Goal: Complete application form

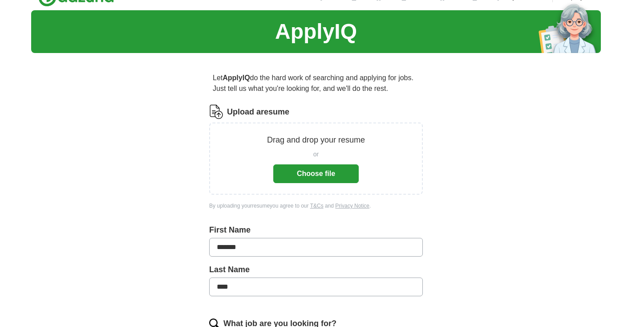
scroll to position [18, 0]
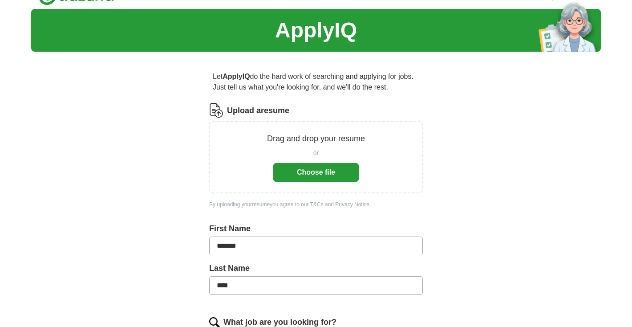
click at [343, 174] on button "Choose file" at bounding box center [316, 172] width 86 height 19
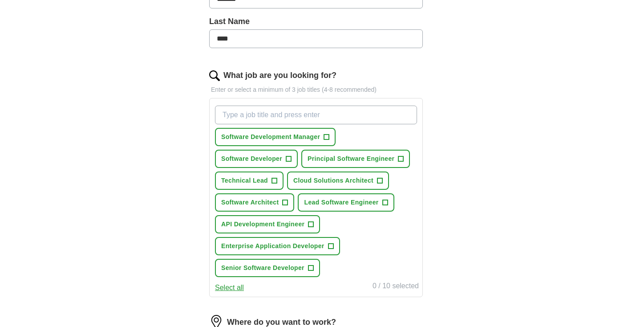
scroll to position [240, 0]
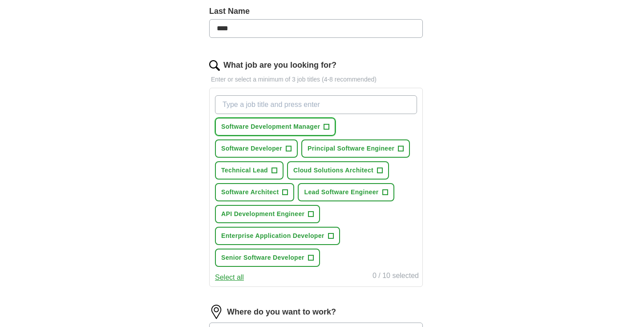
click at [330, 127] on span "+" at bounding box center [326, 126] width 5 height 7
click at [402, 149] on span "+" at bounding box center [401, 148] width 5 height 7
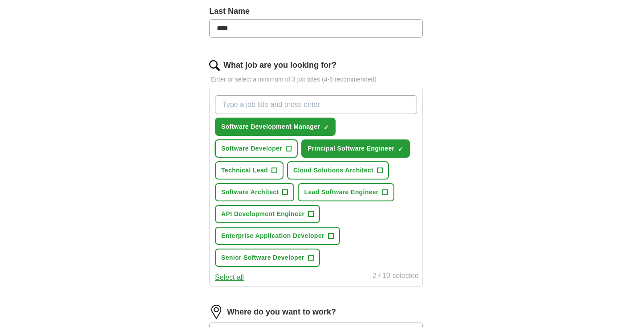
click at [290, 149] on span "+" at bounding box center [288, 148] width 5 height 7
click at [276, 170] on span "+" at bounding box center [274, 170] width 5 height 7
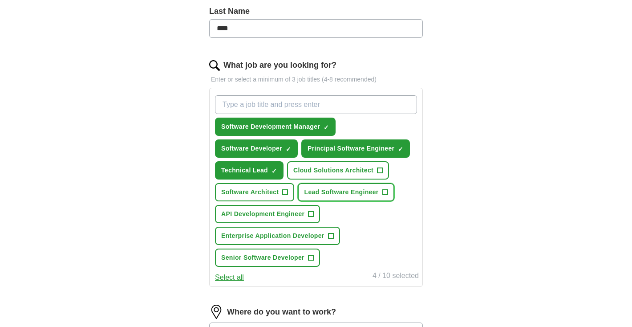
click at [386, 193] on span "+" at bounding box center [385, 192] width 5 height 7
click at [285, 192] on span "+" at bounding box center [285, 192] width 5 height 7
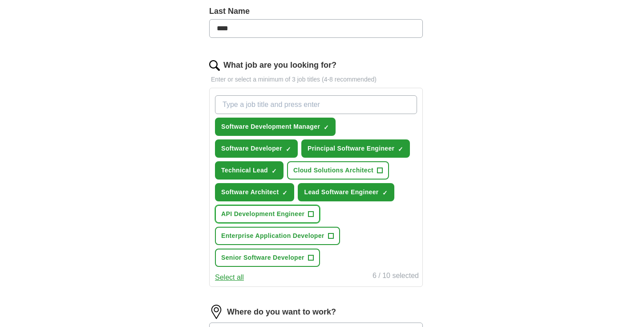
click at [310, 216] on span "+" at bounding box center [311, 214] width 5 height 7
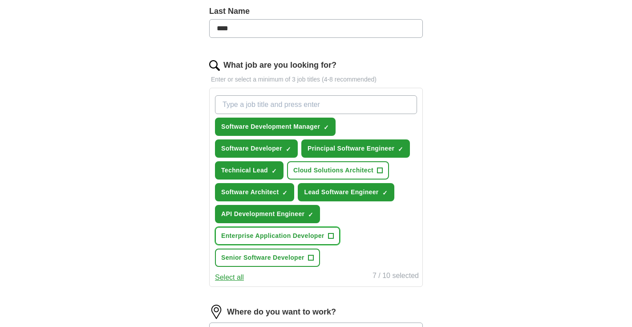
click at [332, 235] on span "+" at bounding box center [330, 235] width 5 height 7
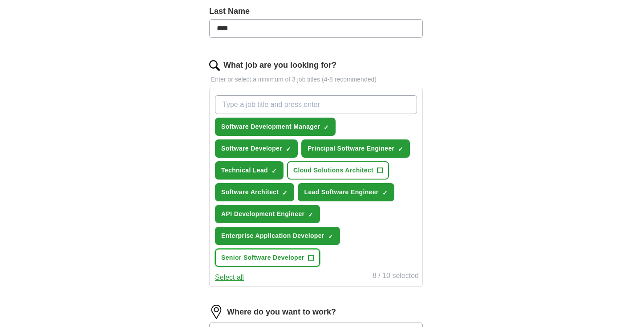
click at [313, 260] on span "+" at bounding box center [310, 257] width 5 height 7
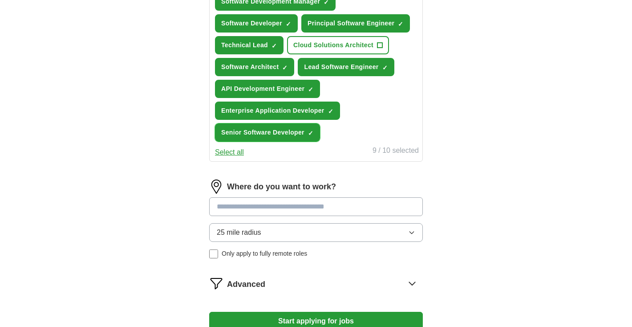
scroll to position [367, 0]
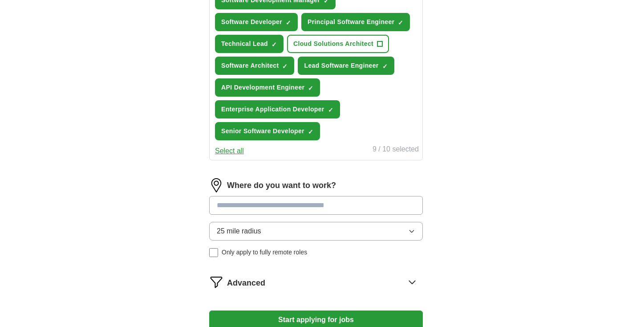
click at [379, 208] on input at bounding box center [316, 205] width 214 height 19
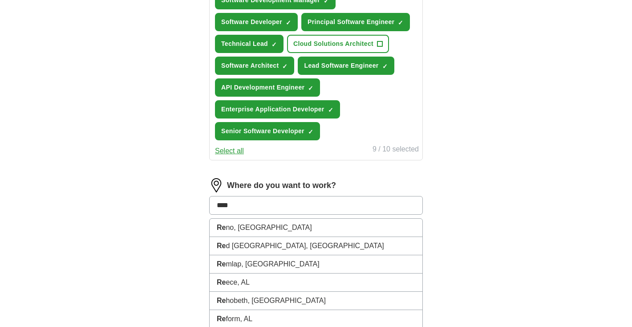
type input "*****"
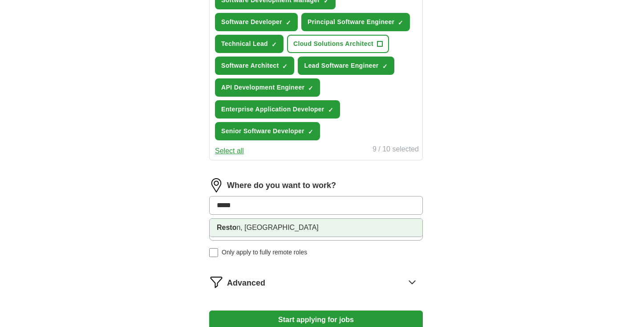
click at [366, 232] on li "Resto n, [GEOGRAPHIC_DATA]" at bounding box center [316, 228] width 213 height 18
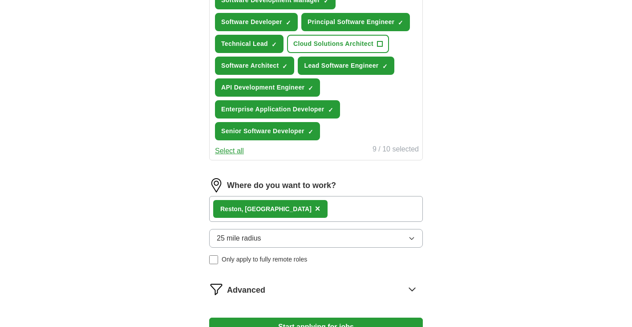
click at [387, 238] on button "25 mile radius" at bounding box center [316, 238] width 214 height 19
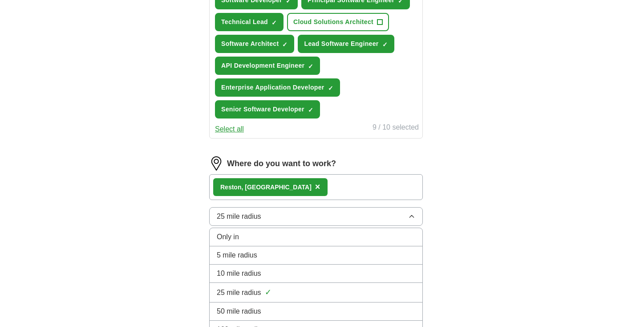
scroll to position [390, 0]
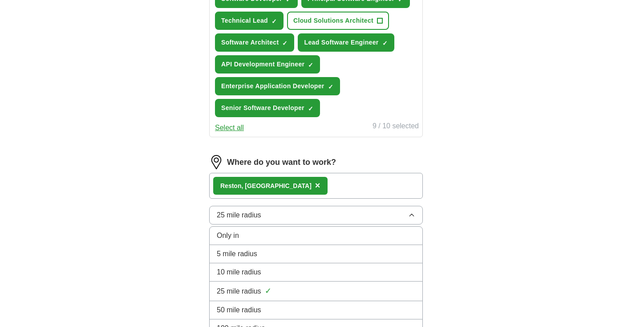
click at [379, 305] on div "50 mile radius" at bounding box center [316, 310] width 199 height 11
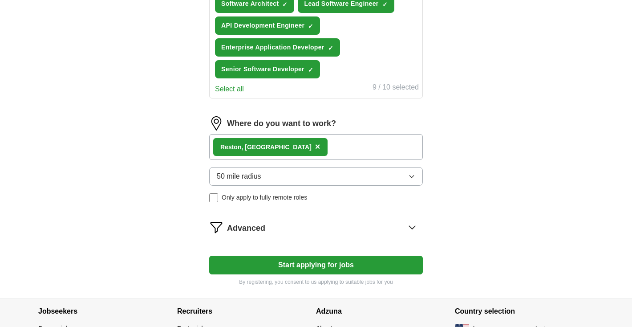
scroll to position [432, 0]
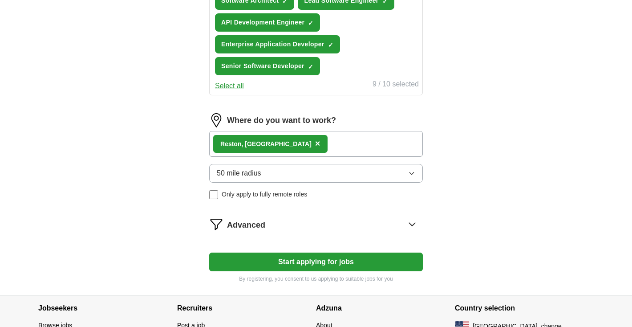
click at [413, 228] on icon at bounding box center [412, 224] width 14 height 14
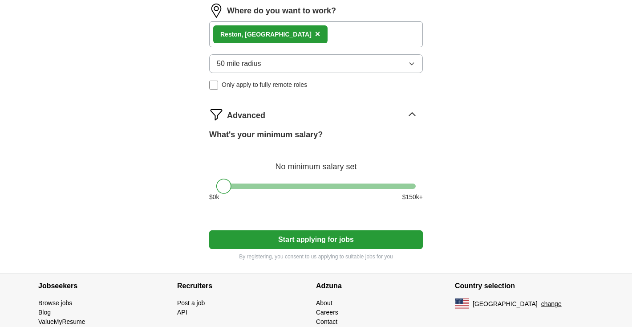
scroll to position [543, 0]
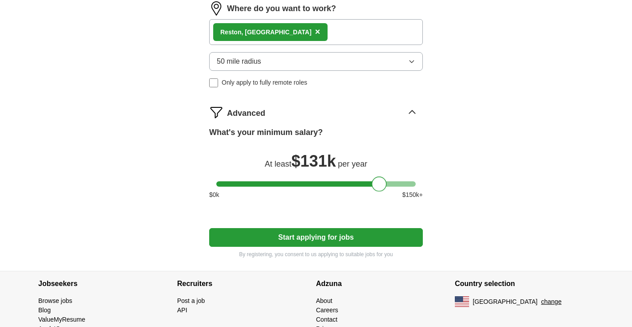
drag, startPoint x: 227, startPoint y: 185, endPoint x: 382, endPoint y: 182, distance: 155.5
click at [382, 182] on div at bounding box center [379, 183] width 15 height 15
click at [391, 184] on div at bounding box center [316, 183] width 200 height 5
click at [382, 240] on button "Start applying for jobs" at bounding box center [316, 237] width 214 height 19
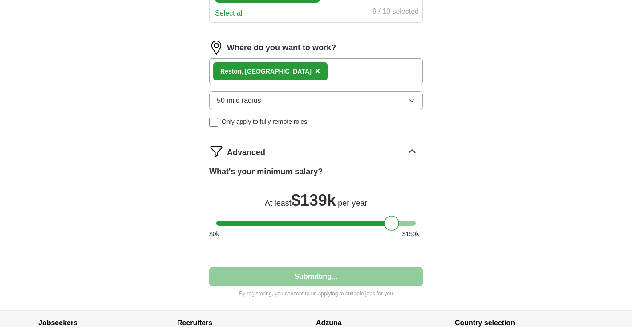
select select "**"
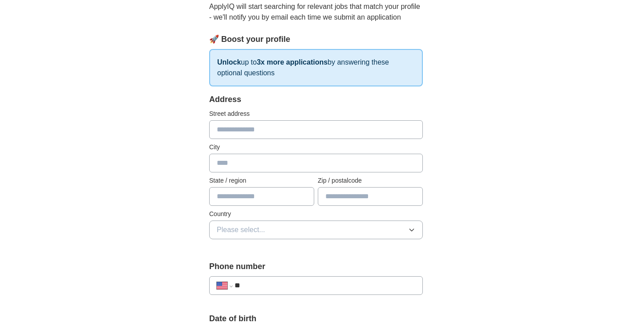
scroll to position [106, 0]
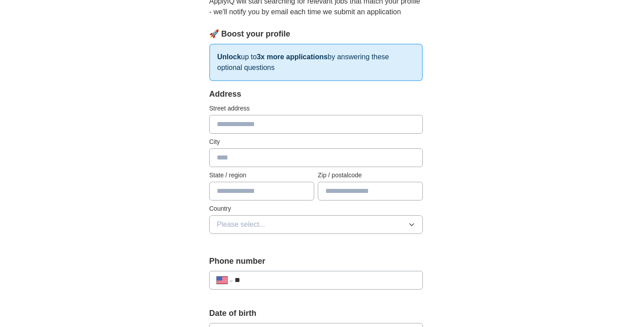
click at [377, 127] on input "text" at bounding box center [316, 124] width 214 height 19
type input "**********"
type input "*******"
type input "**"
type input "**********"
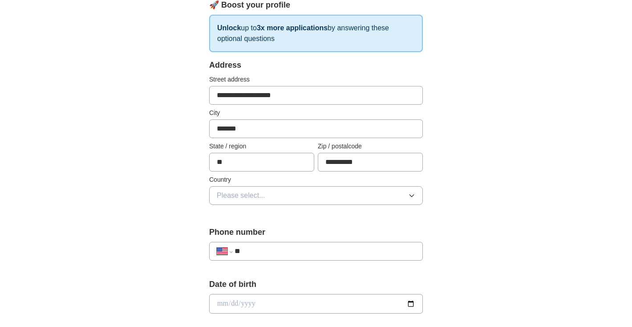
scroll to position [160, 0]
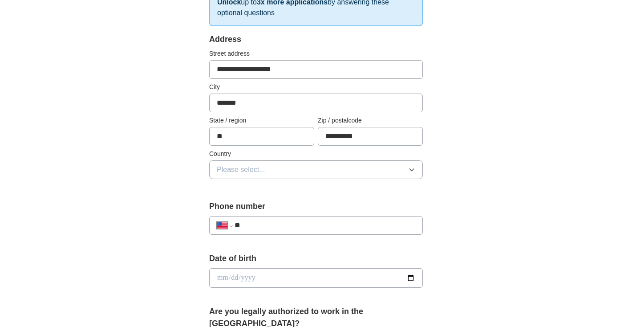
click at [411, 170] on icon "button" at bounding box center [412, 170] width 4 height 2
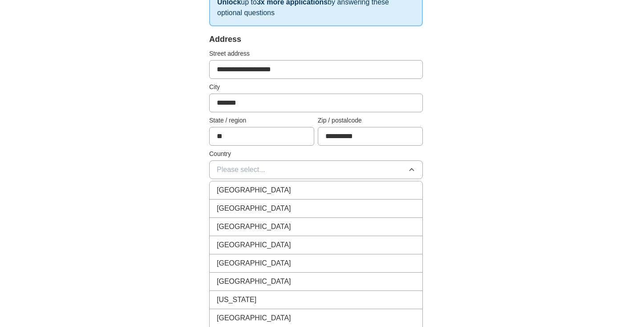
click at [395, 204] on div "[GEOGRAPHIC_DATA]" at bounding box center [316, 208] width 199 height 11
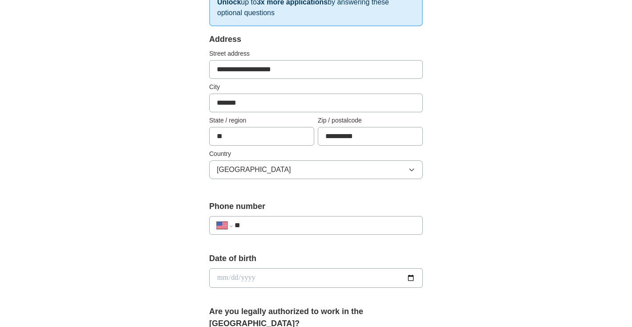
click at [389, 222] on input "**" at bounding box center [325, 225] width 181 height 11
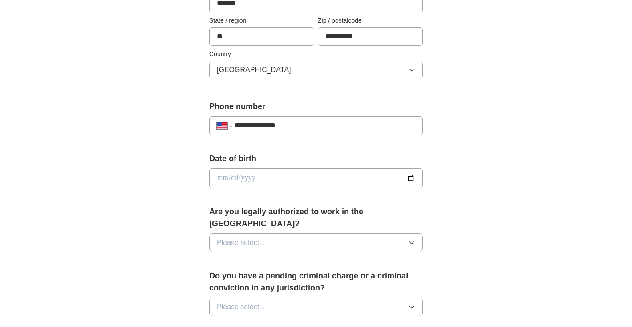
scroll to position [265, 0]
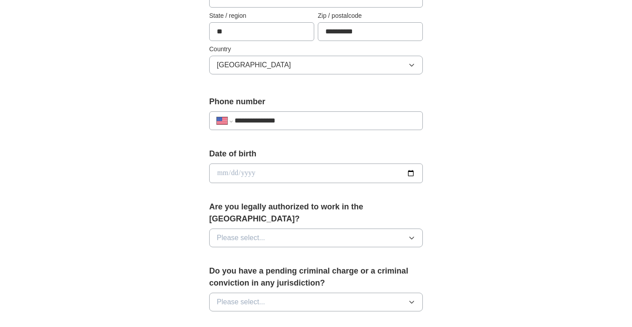
type input "**********"
click at [415, 234] on icon "button" at bounding box center [411, 237] width 7 height 7
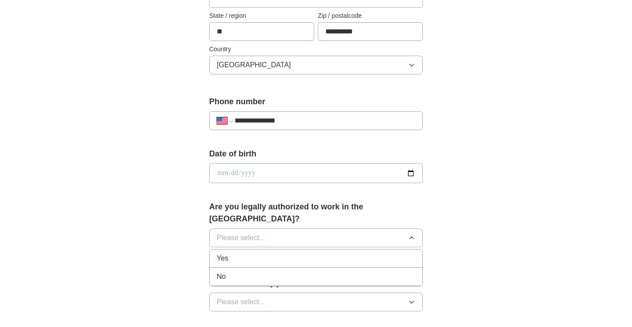
click at [408, 249] on li "Yes" at bounding box center [316, 258] width 213 height 18
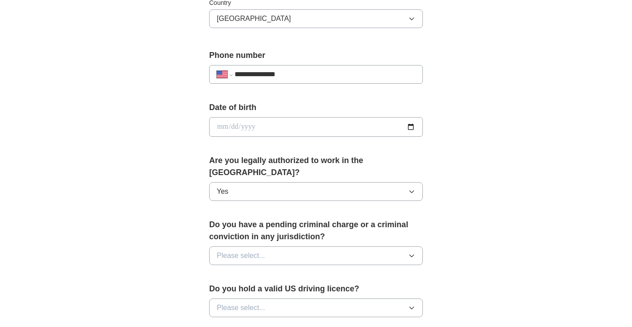
scroll to position [318, 0]
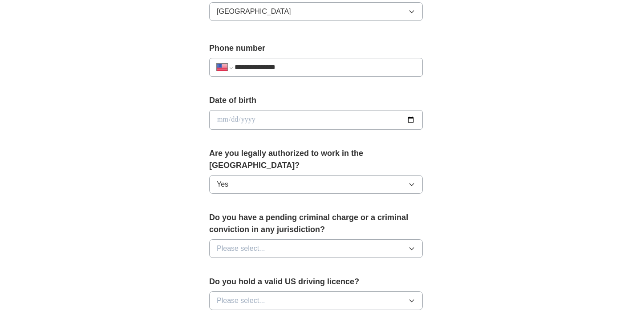
click at [408, 239] on button "Please select..." at bounding box center [316, 248] width 214 height 19
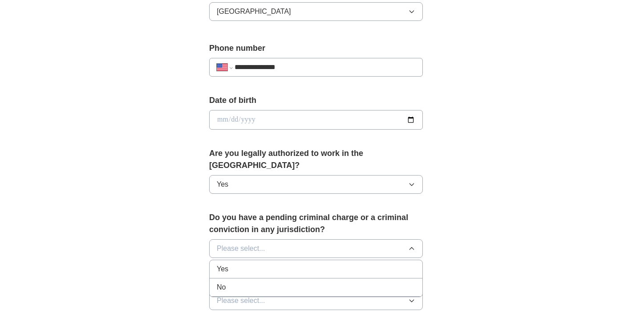
click at [402, 282] on div "No" at bounding box center [316, 287] width 199 height 11
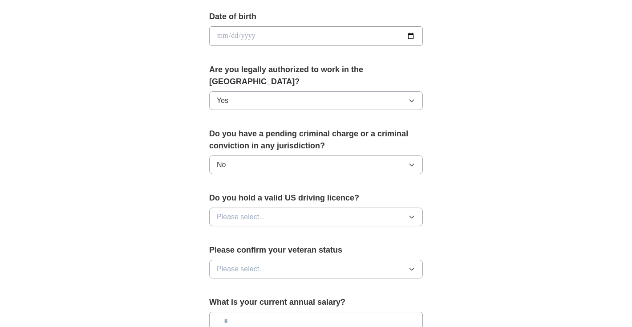
scroll to position [404, 0]
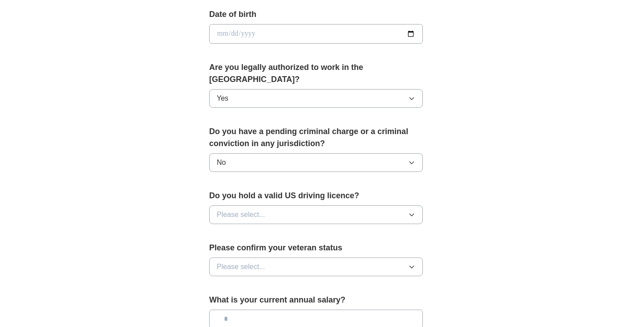
click at [410, 211] on icon "button" at bounding box center [411, 214] width 7 height 7
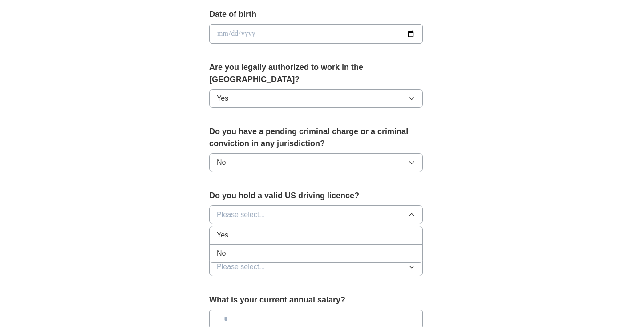
click at [405, 230] on div "Yes" at bounding box center [316, 235] width 199 height 11
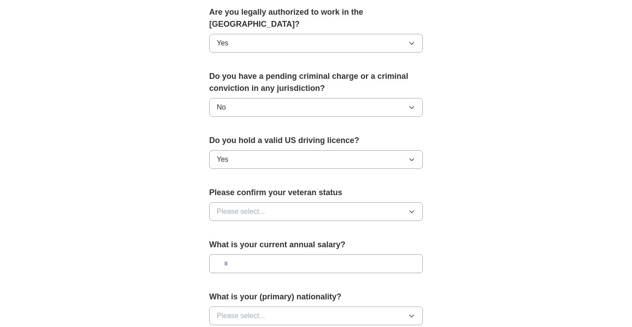
scroll to position [464, 0]
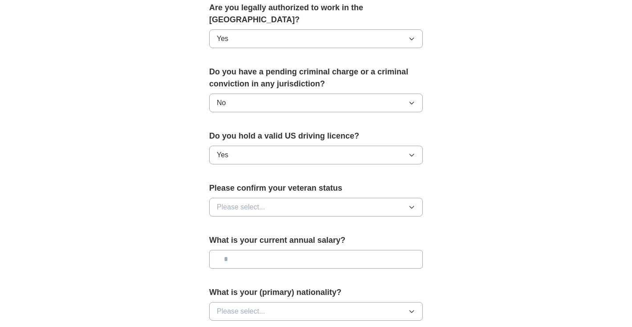
click at [408, 198] on button "Please select..." at bounding box center [316, 207] width 214 height 19
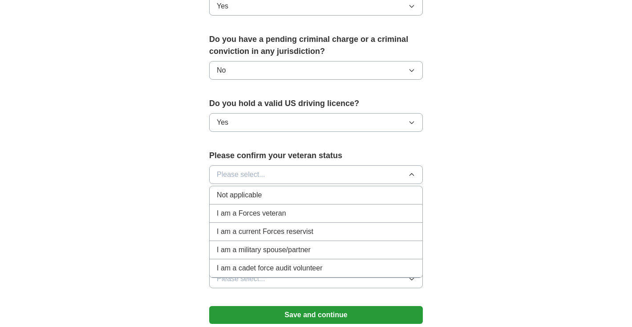
scroll to position [503, 0]
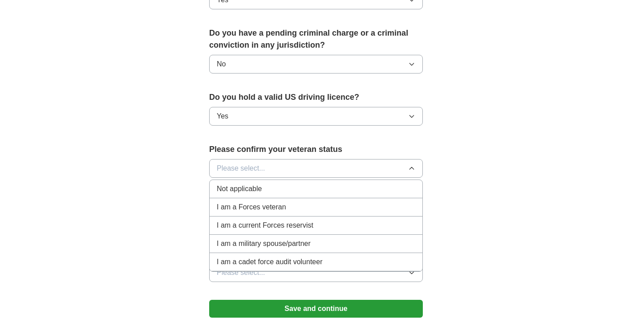
click at [375, 183] on div "Not applicable" at bounding box center [316, 188] width 199 height 11
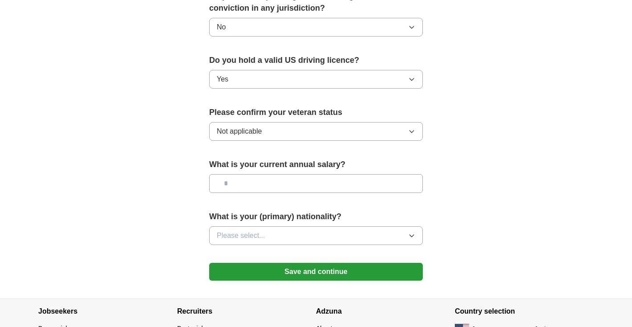
scroll to position [543, 0]
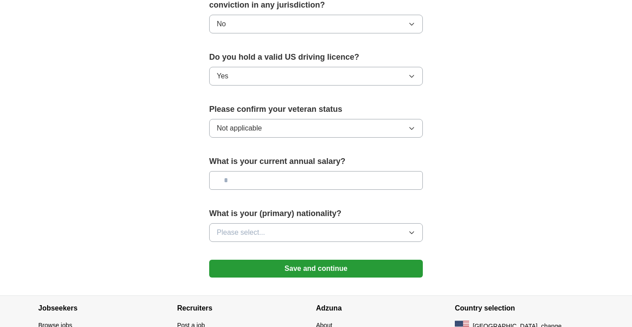
click at [411, 229] on icon "button" at bounding box center [411, 232] width 7 height 7
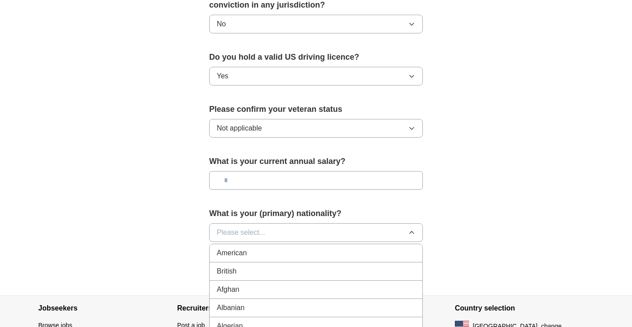
click at [397, 248] on div "American" at bounding box center [316, 253] width 199 height 11
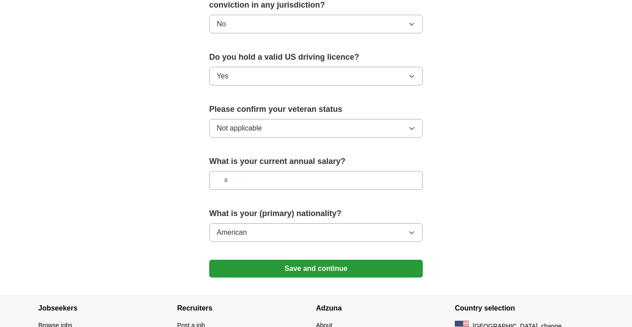
click at [408, 260] on button "Save and continue" at bounding box center [316, 269] width 214 height 18
